Goal: Find specific page/section: Find specific page/section

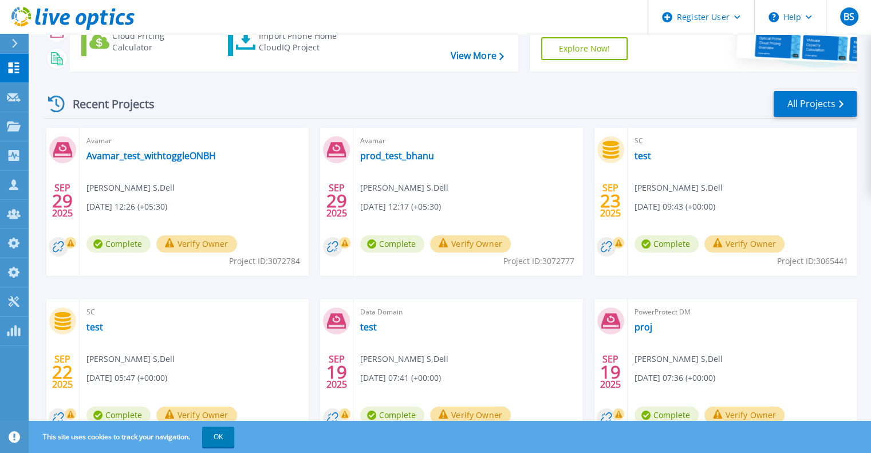
scroll to position [181, 0]
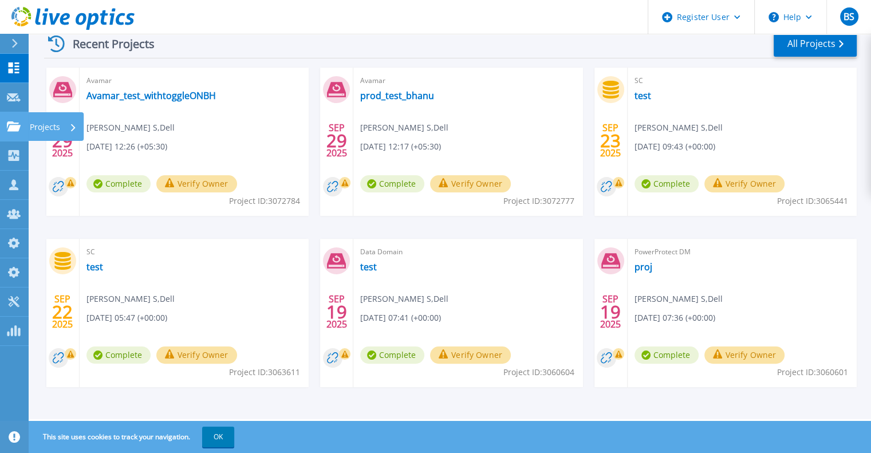
click at [14, 129] on icon at bounding box center [14, 126] width 14 height 10
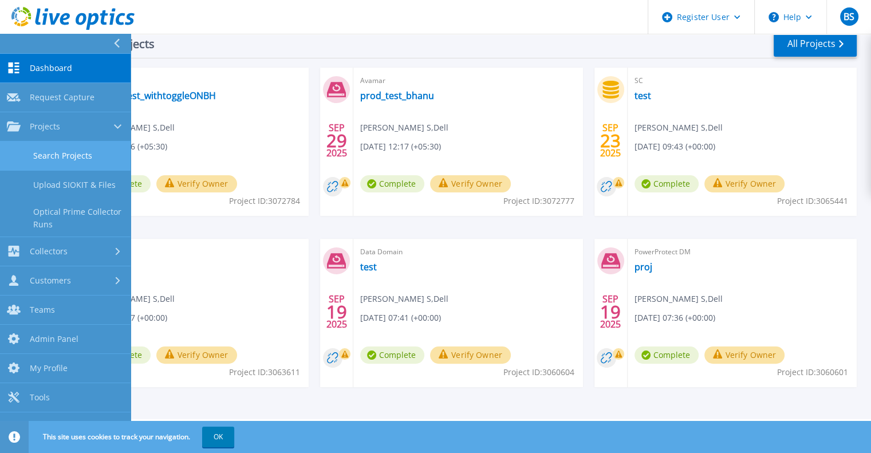
click at [26, 148] on link "Search Projects" at bounding box center [65, 156] width 131 height 29
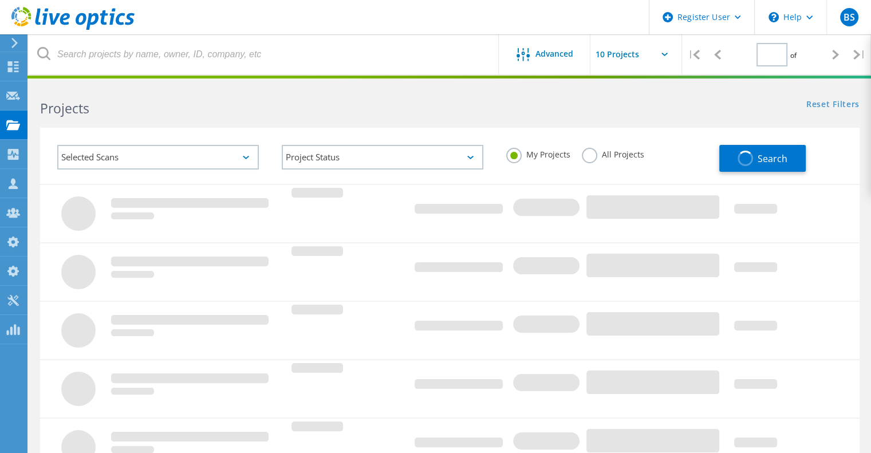
type input "1"
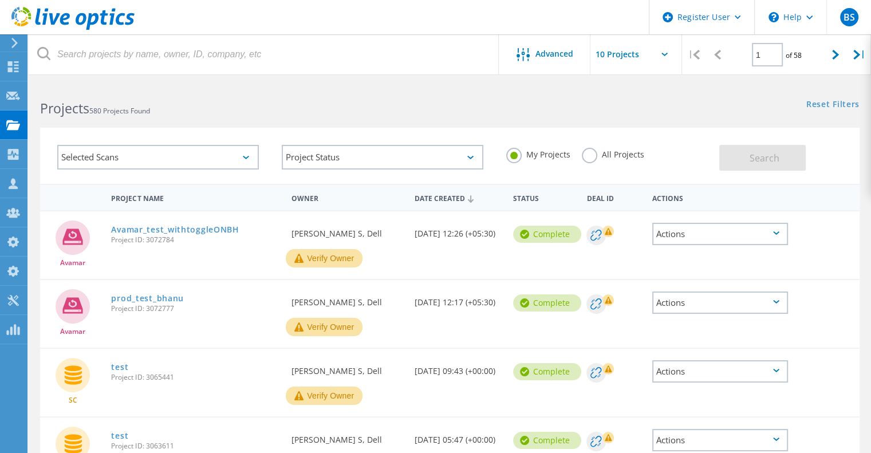
click at [258, 153] on div "Selected Scans" at bounding box center [158, 157] width 202 height 25
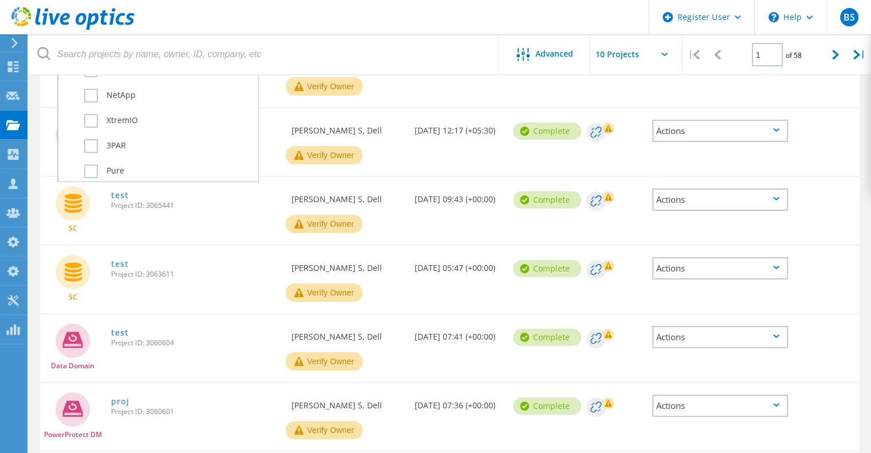
scroll to position [401, 0]
click at [127, 92] on label "NetApp" at bounding box center [168, 88] width 168 height 14
click at [0, 0] on input "NetApp" at bounding box center [0, 0] width 0 height 0
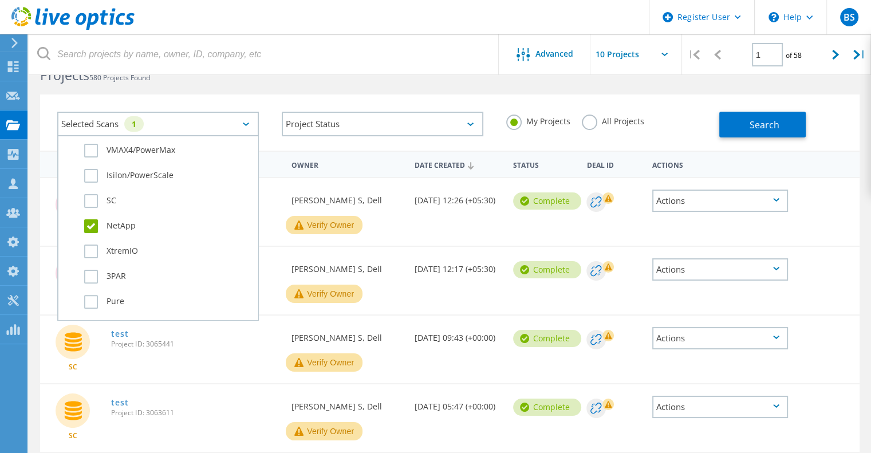
scroll to position [0, 0]
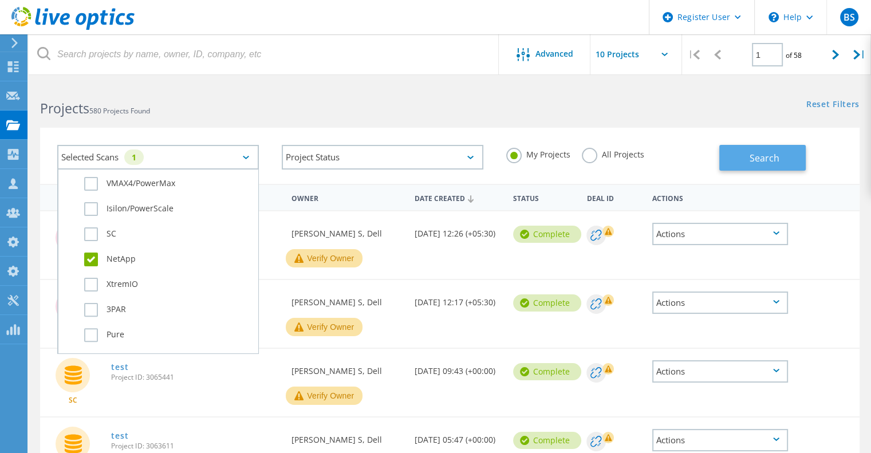
click at [734, 170] on button "Search" at bounding box center [763, 158] width 87 height 26
